Goal: Task Accomplishment & Management: Manage account settings

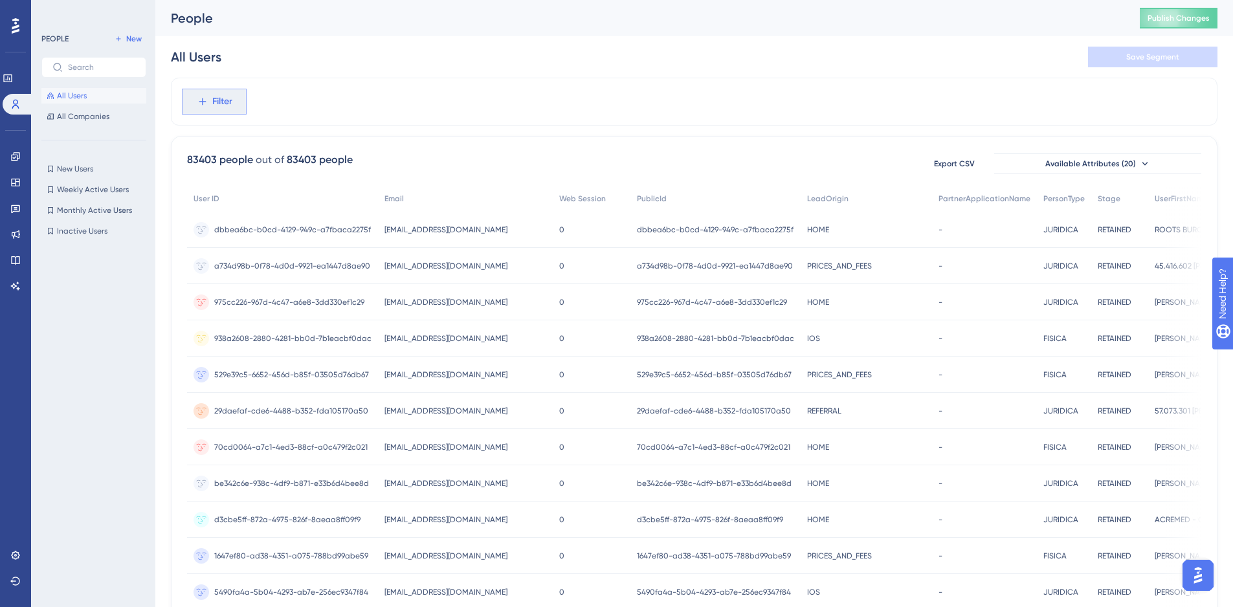
click at [224, 108] on span "Filter" at bounding box center [222, 102] width 20 height 16
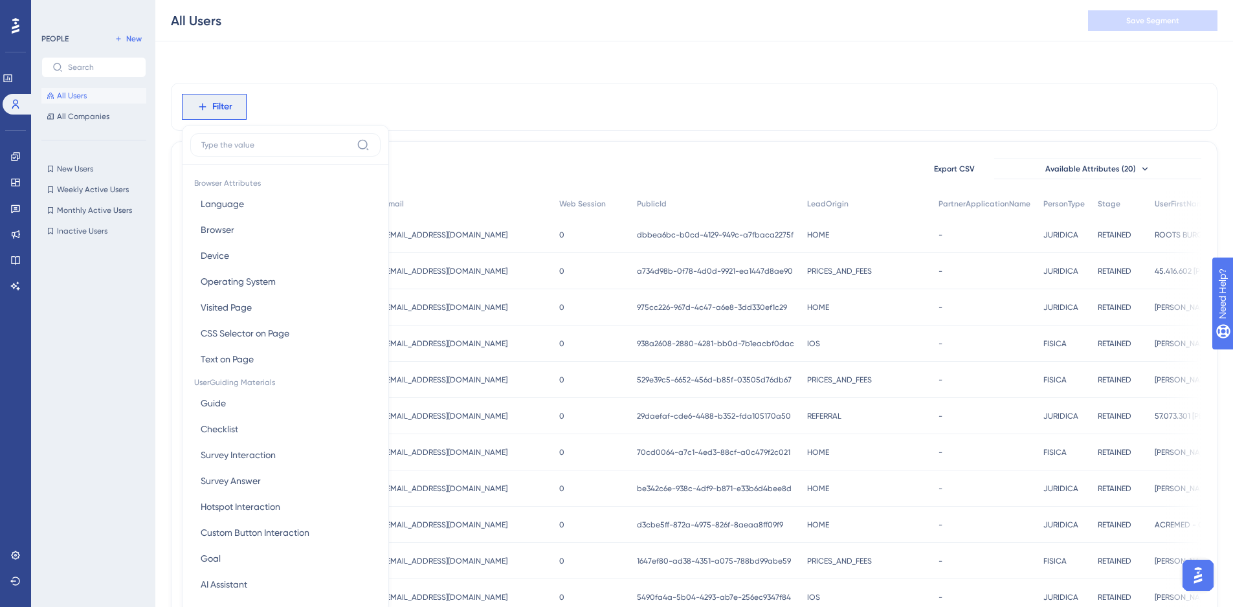
scroll to position [60, 0]
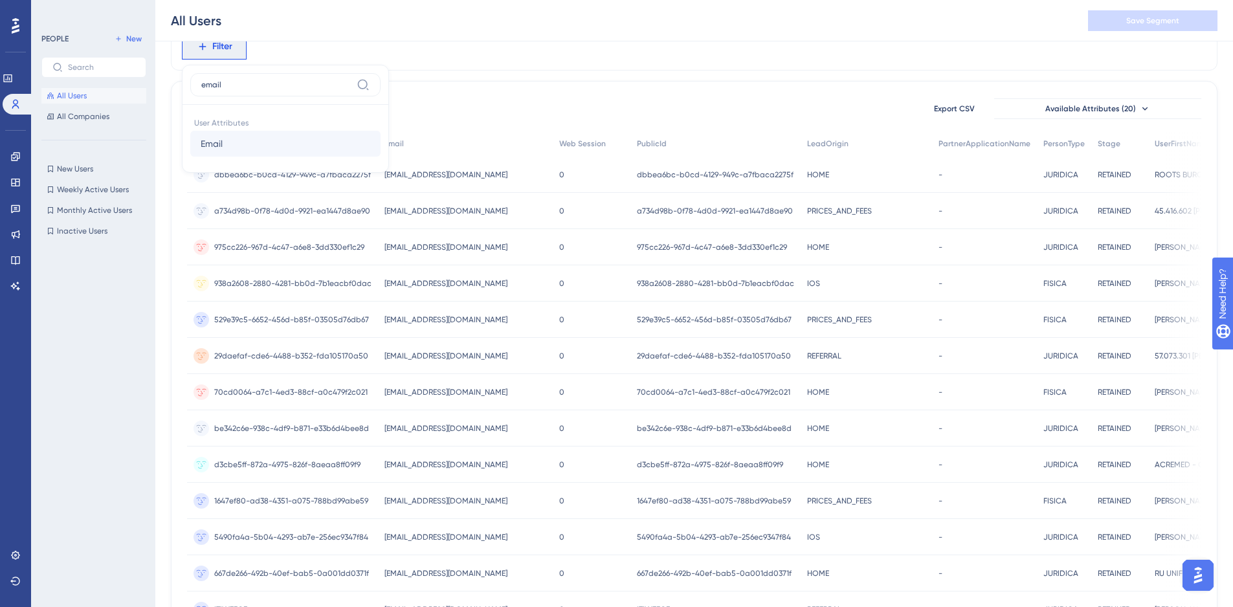
type input "email"
click at [235, 144] on button "Email Email" at bounding box center [285, 144] width 190 height 26
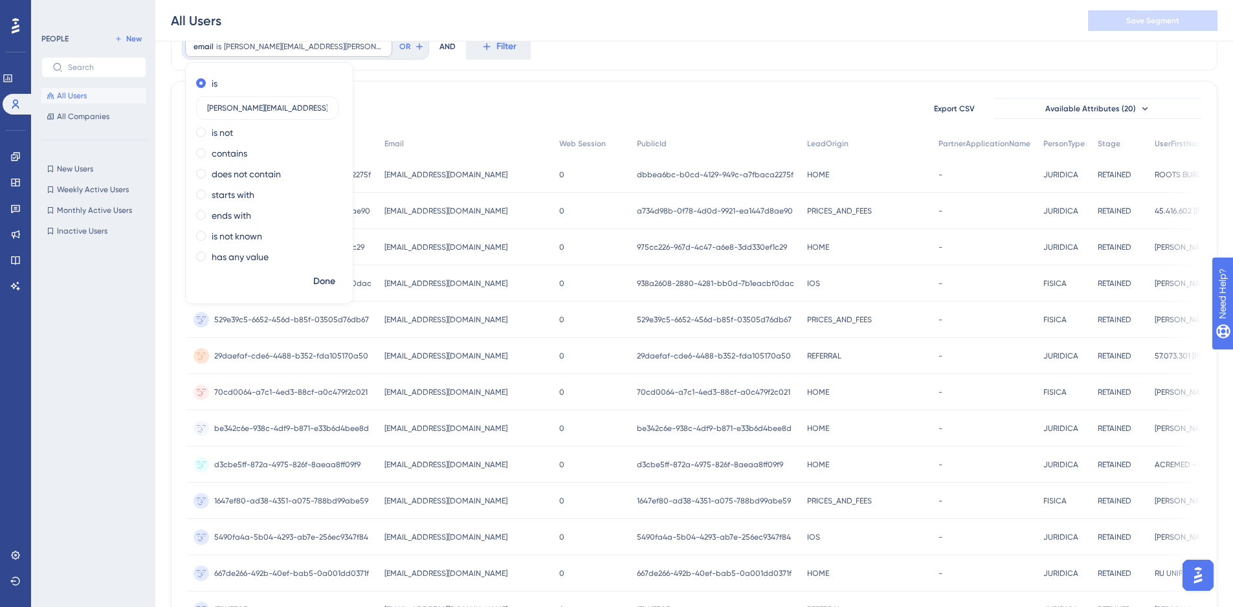
scroll to position [0, 7]
type input "[PERSON_NAME][EMAIL_ADDRESS][PERSON_NAME][DOMAIN_NAME]"
click at [327, 282] on span "Done" at bounding box center [324, 282] width 22 height 16
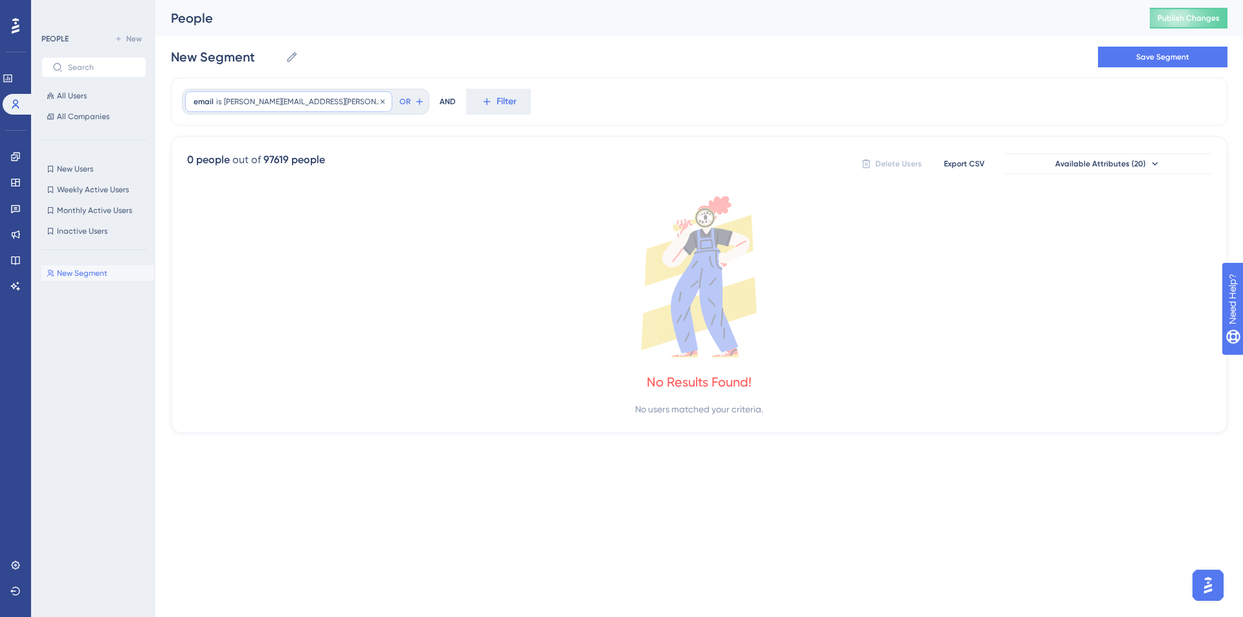
click at [355, 101] on div "email is [PERSON_NAME][EMAIL_ADDRESS][PERSON_NAME][DOMAIN_NAME] [PERSON_NAME][D…" at bounding box center [288, 101] width 207 height 21
click at [379, 98] on icon at bounding box center [383, 102] width 8 height 8
